Goal: Task Accomplishment & Management: Manage account settings

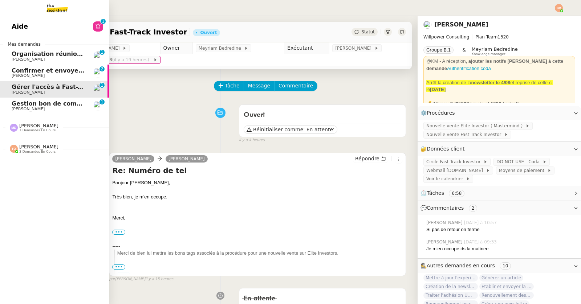
click at [32, 56] on span "Organisation réunion comptable" at bounding box center [65, 53] width 106 height 7
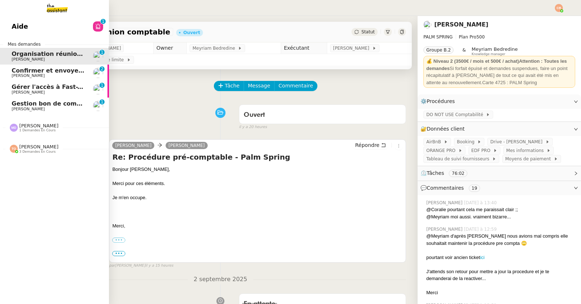
click at [32, 72] on span "Confirmer et envoyer le lien Zoom" at bounding box center [68, 70] width 112 height 7
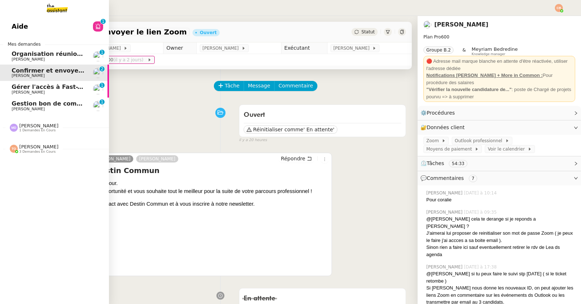
click at [34, 56] on span "Organisation réunion comptable" at bounding box center [65, 53] width 106 height 7
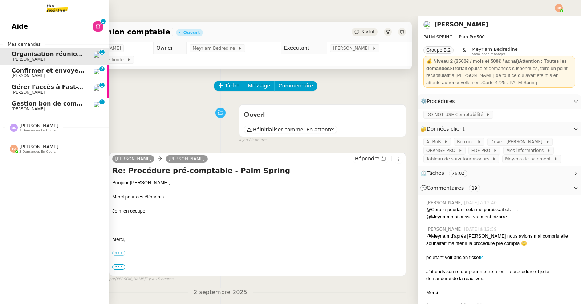
click at [35, 76] on span "[PERSON_NAME]" at bounding box center [28, 75] width 33 height 5
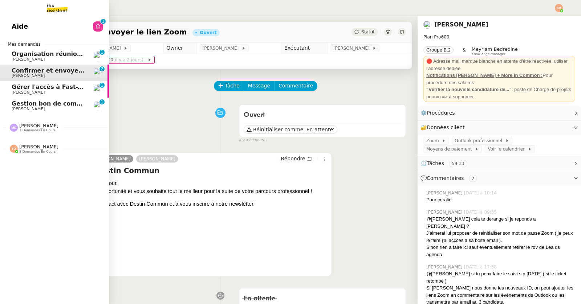
click at [25, 93] on span "[PERSON_NAME]" at bounding box center [28, 92] width 33 height 5
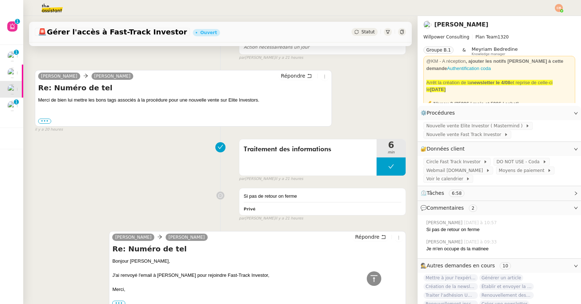
scroll to position [264, 0]
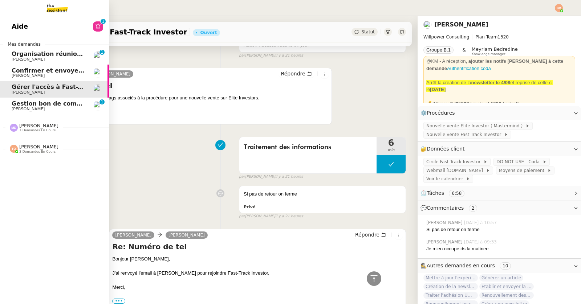
click at [27, 104] on span "Gestion bon de commande - 2 septembre 2025" at bounding box center [88, 103] width 153 height 7
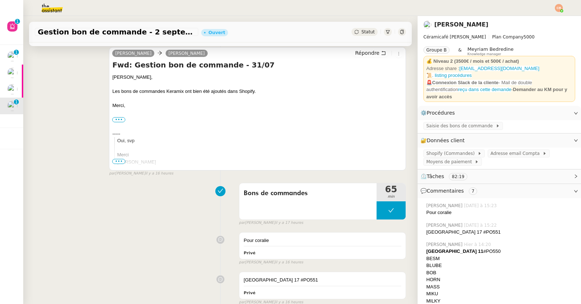
scroll to position [170, 0]
